Goal: Information Seeking & Learning: Learn about a topic

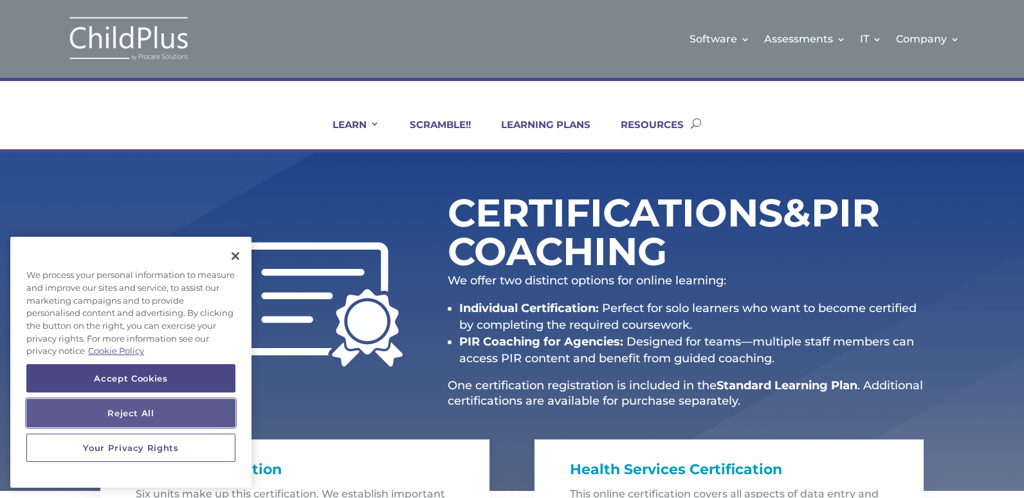
click at [125, 416] on button "Reject All" at bounding box center [130, 413] width 209 height 28
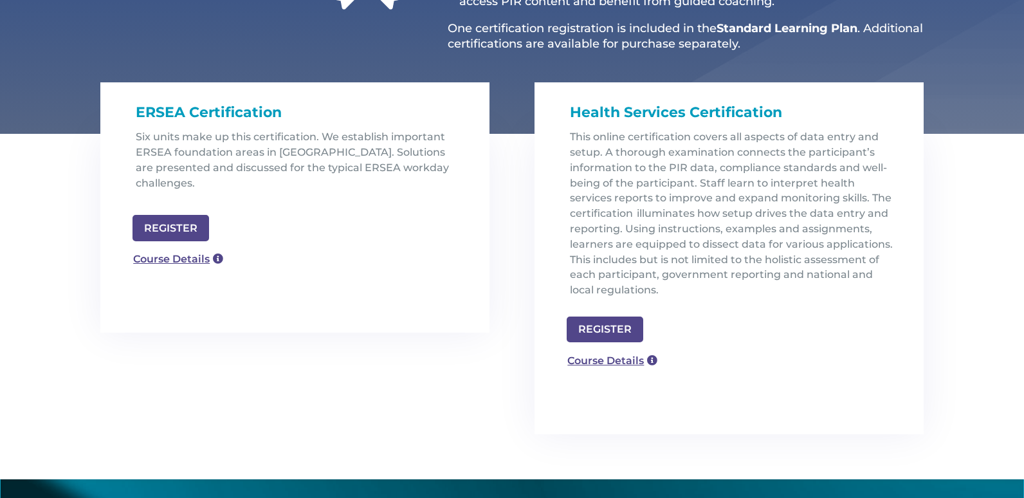
scroll to position [356, 0]
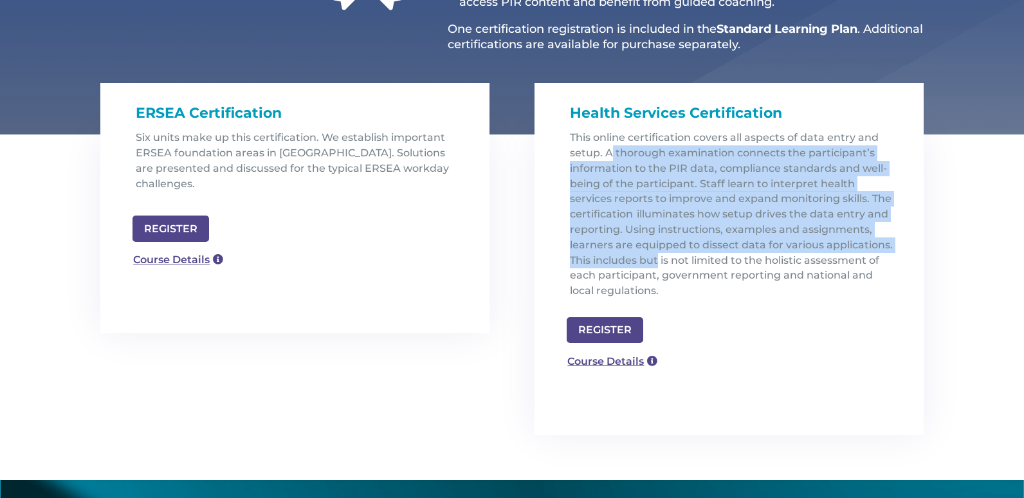
drag, startPoint x: 609, startPoint y: 151, endPoint x: 658, endPoint y: 255, distance: 116.0
click at [658, 255] on span "This online certification covers all aspects of data entry and setup. A thoroug…" at bounding box center [731, 213] width 323 height 165
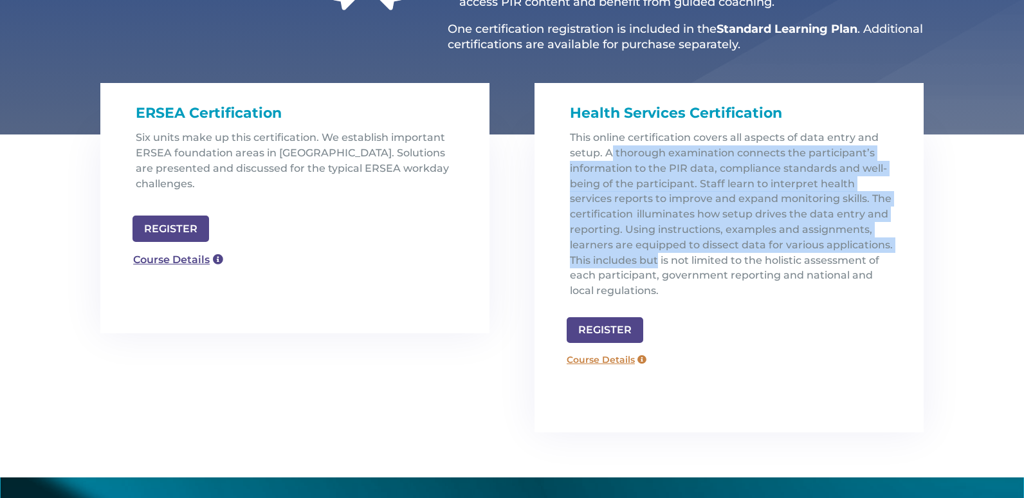
click at [608, 369] on link "Course Details" at bounding box center [606, 359] width 93 height 21
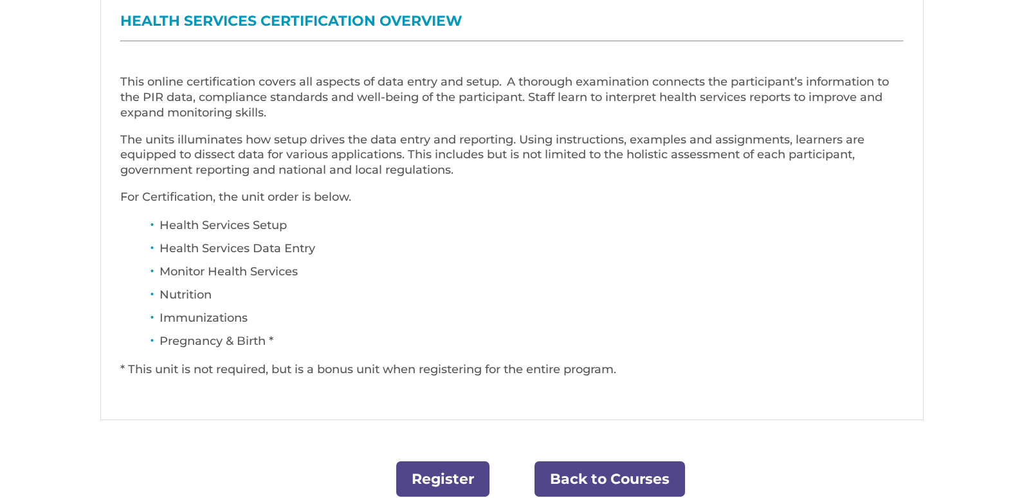
scroll to position [515, 0]
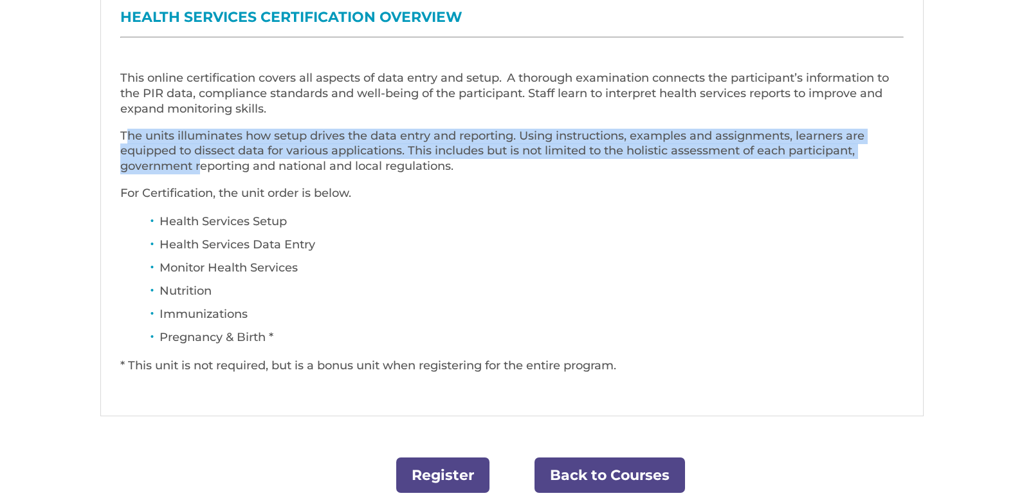
drag, startPoint x: 129, startPoint y: 132, endPoint x: 201, endPoint y: 166, distance: 80.3
click at [201, 166] on p "The units illuminates how setup drives the data entry and reporting. Using inst…" at bounding box center [512, 157] width 784 height 57
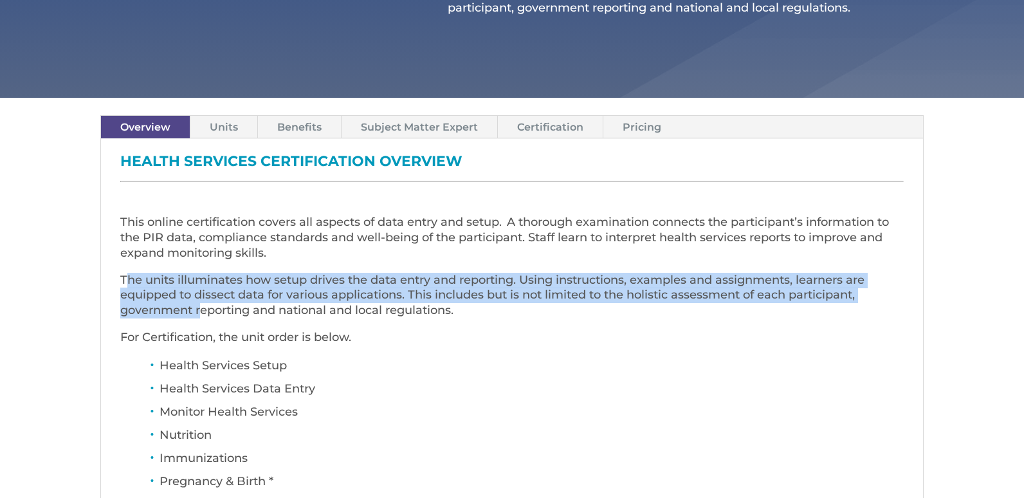
scroll to position [360, 0]
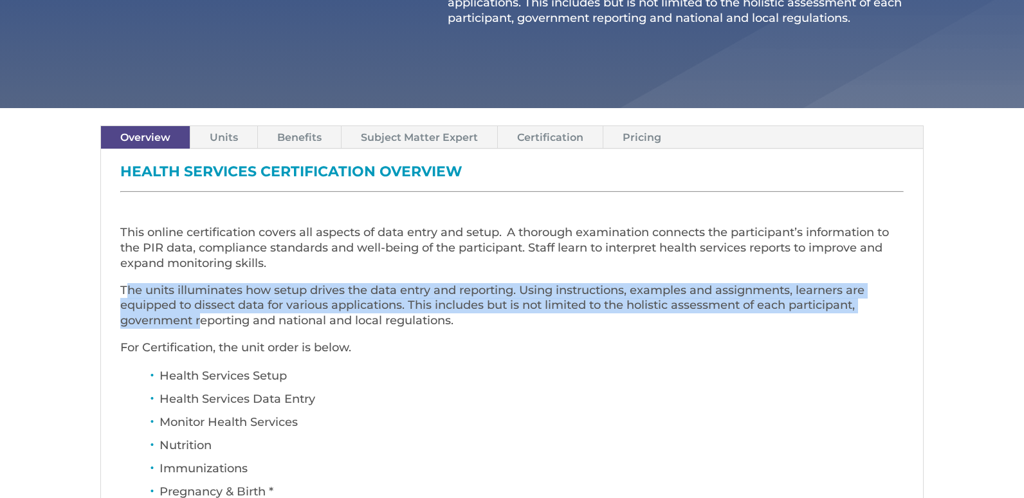
click at [212, 145] on link "Units" at bounding box center [223, 137] width 67 height 23
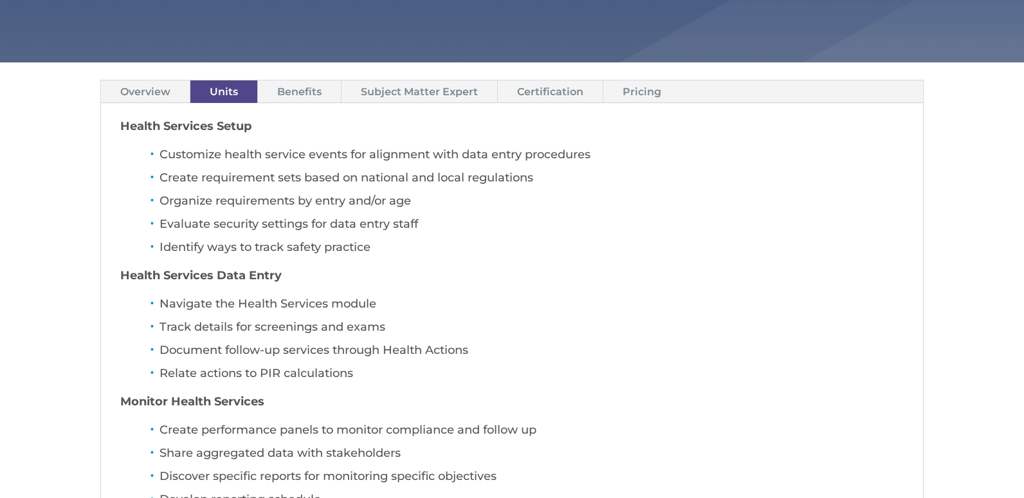
scroll to position [405, 0]
click at [294, 95] on link "Benefits" at bounding box center [299, 92] width 83 height 23
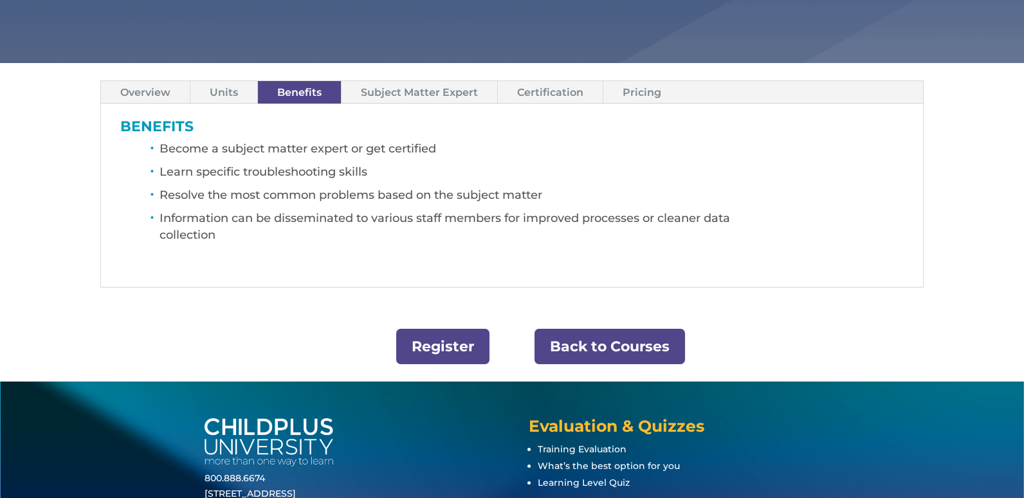
click at [635, 102] on link "Pricing" at bounding box center [641, 92] width 77 height 23
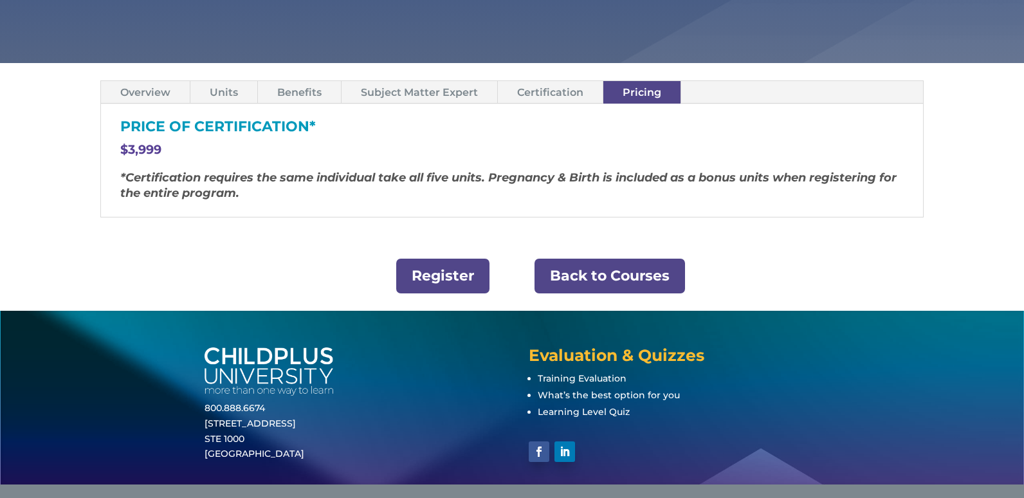
click at [544, 92] on link "Certification" at bounding box center [550, 92] width 105 height 23
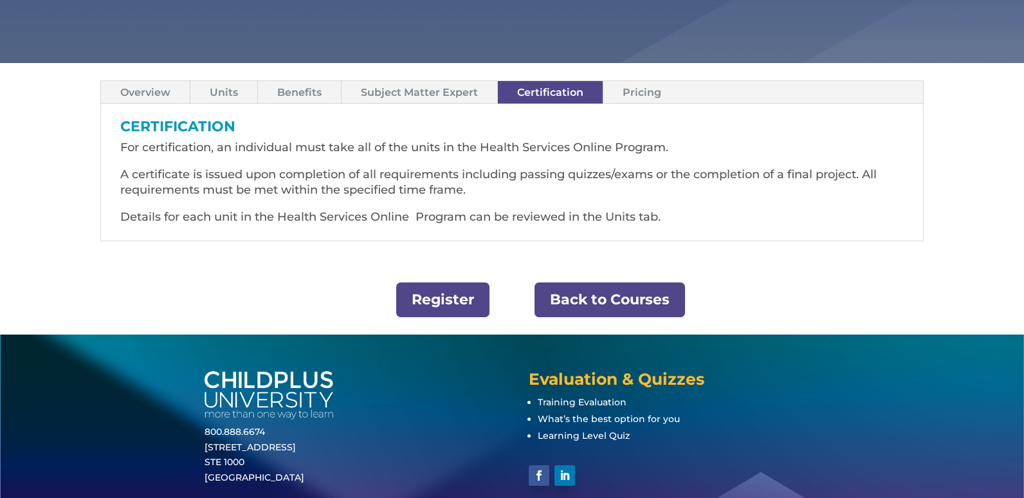
click at [438, 89] on link "Subject Matter Expert" at bounding box center [420, 92] width 156 height 23
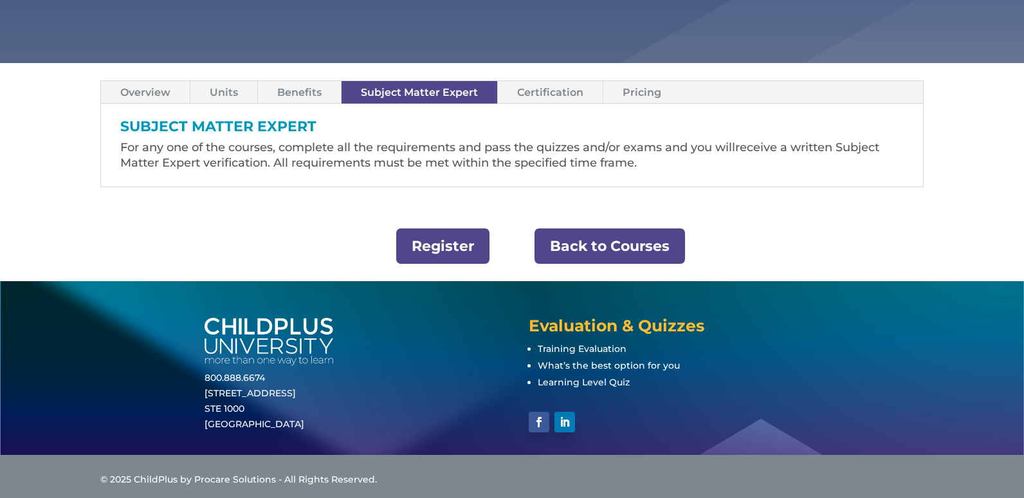
click at [297, 95] on link "Benefits" at bounding box center [299, 92] width 83 height 23
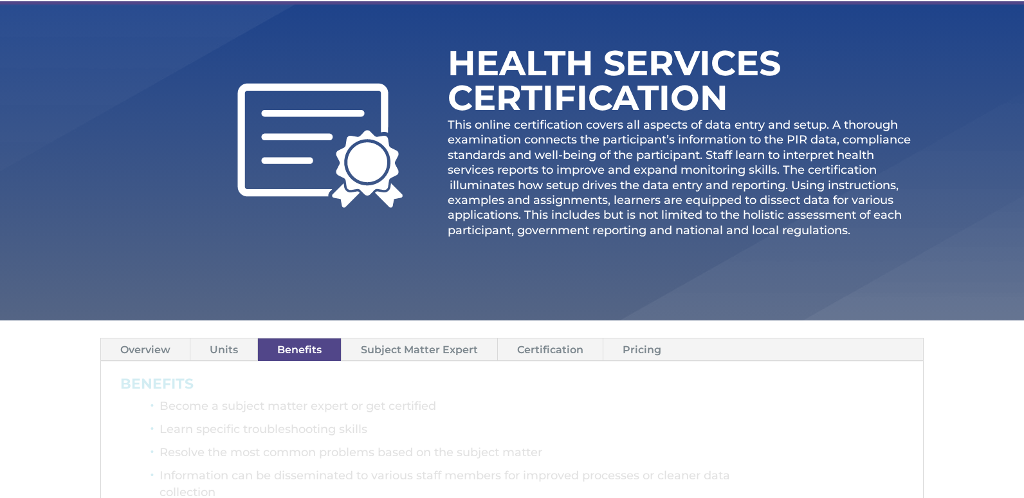
scroll to position [0, 0]
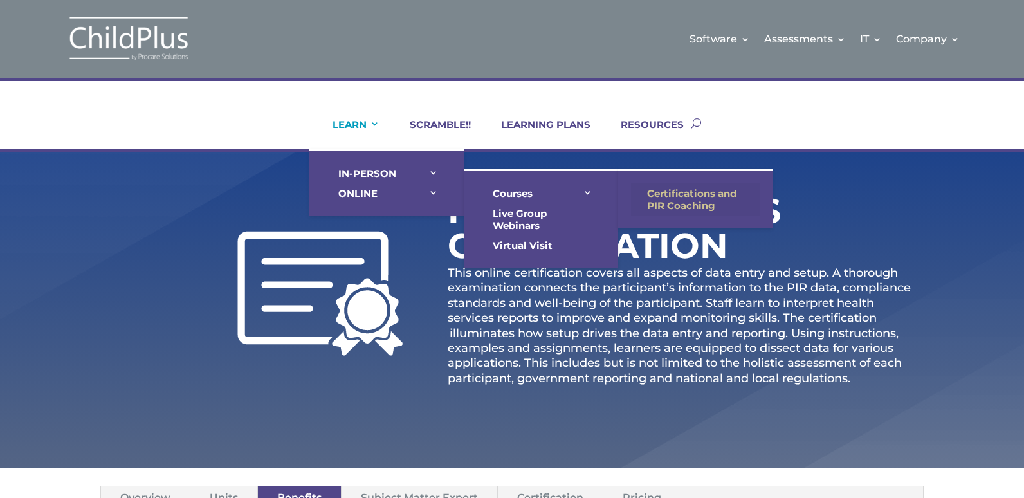
click at [693, 201] on link "Certifications and PIR Coaching" at bounding box center [695, 199] width 129 height 32
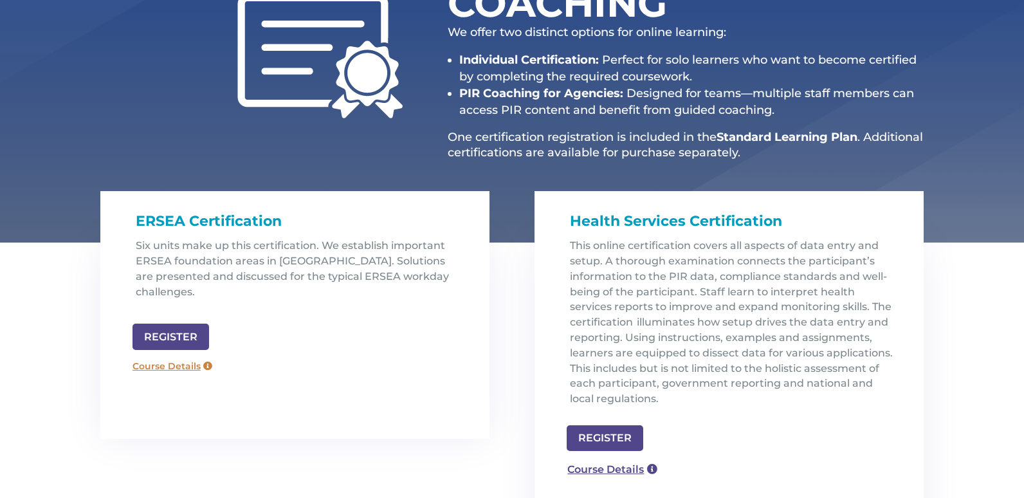
scroll to position [253, 0]
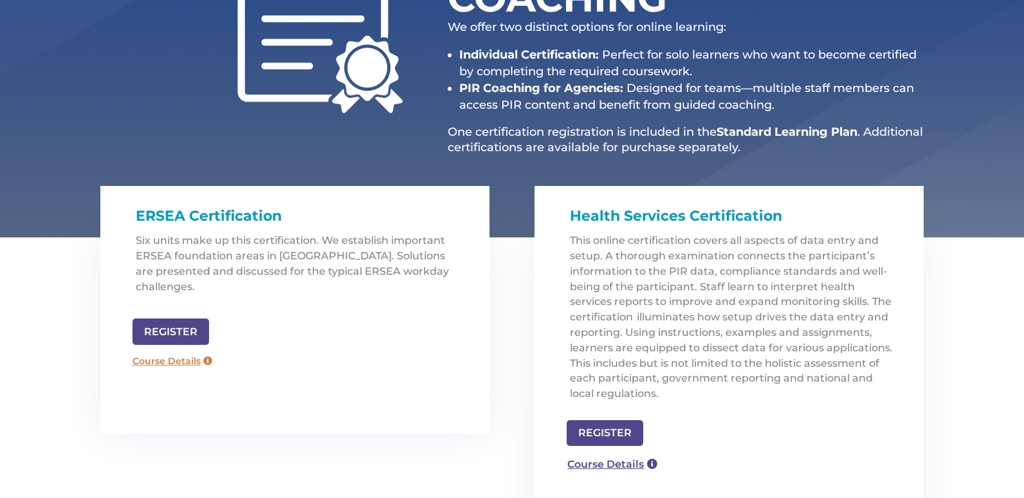
click at [193, 351] on link "Course Details" at bounding box center [172, 361] width 93 height 21
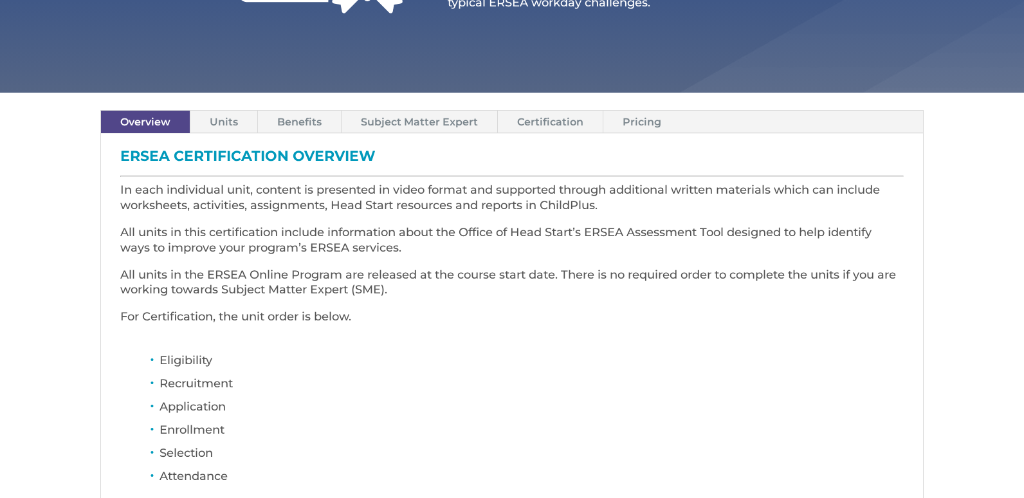
scroll to position [309, 0]
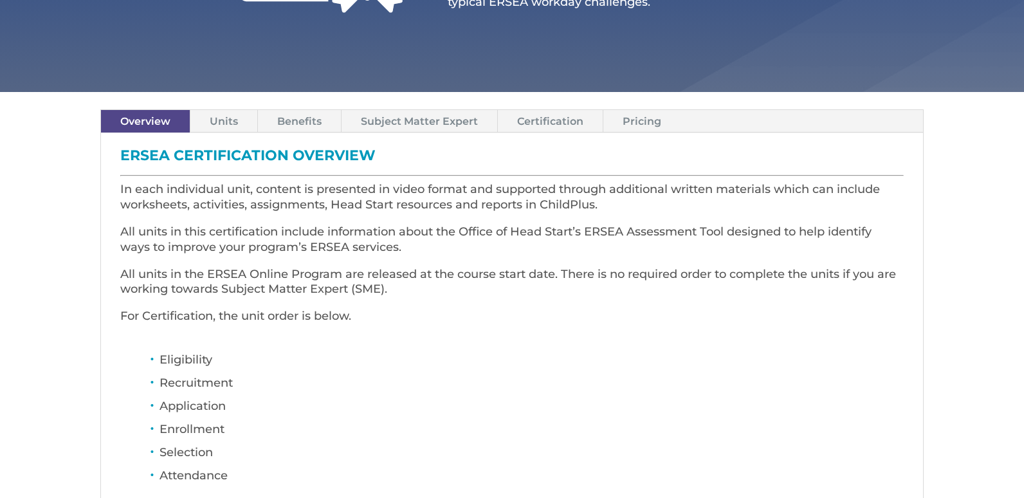
click at [651, 116] on link "Pricing" at bounding box center [641, 121] width 77 height 23
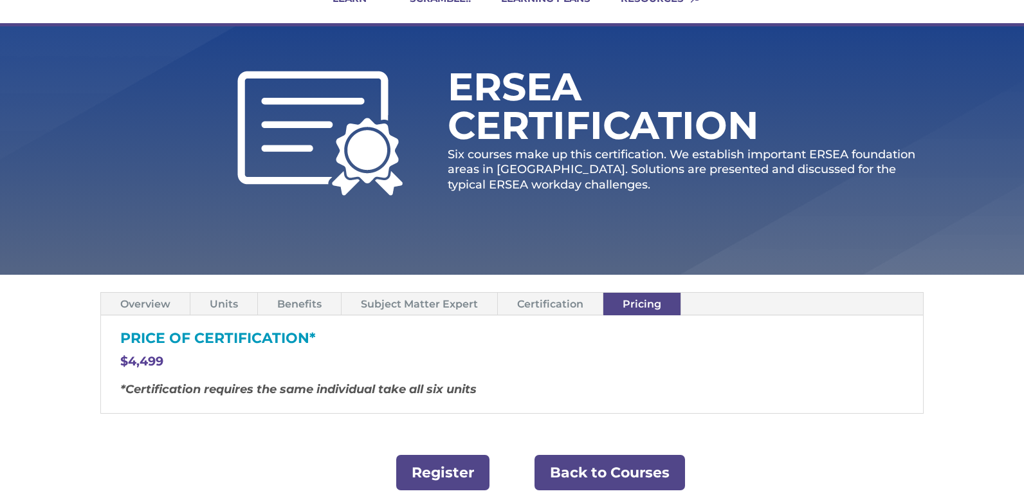
scroll to position [0, 0]
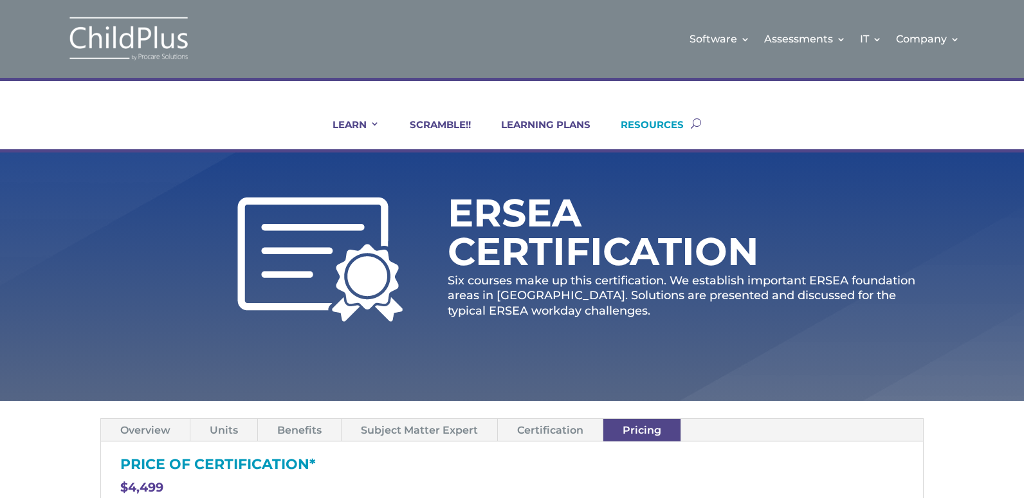
click at [641, 127] on link "RESOURCES" at bounding box center [644, 133] width 79 height 31
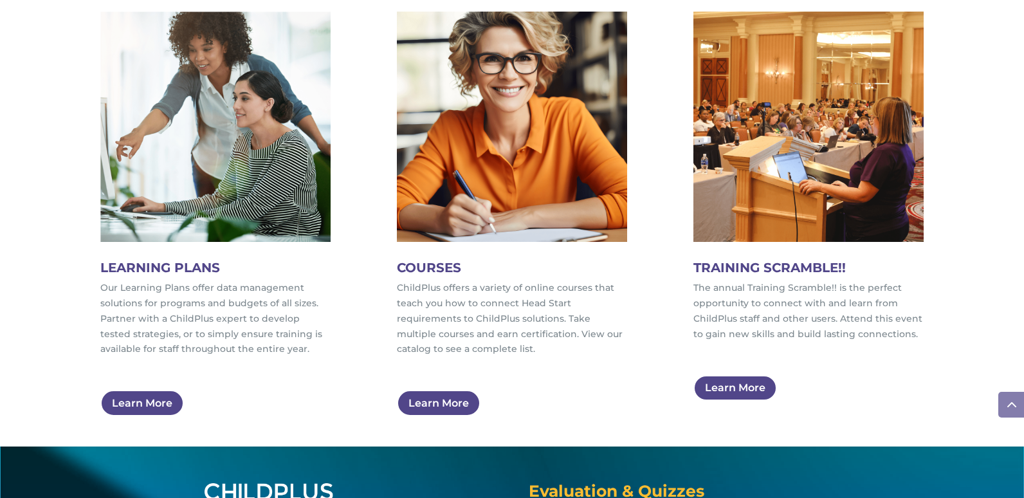
scroll to position [772, 0]
